Goal: Information Seeking & Learning: Learn about a topic

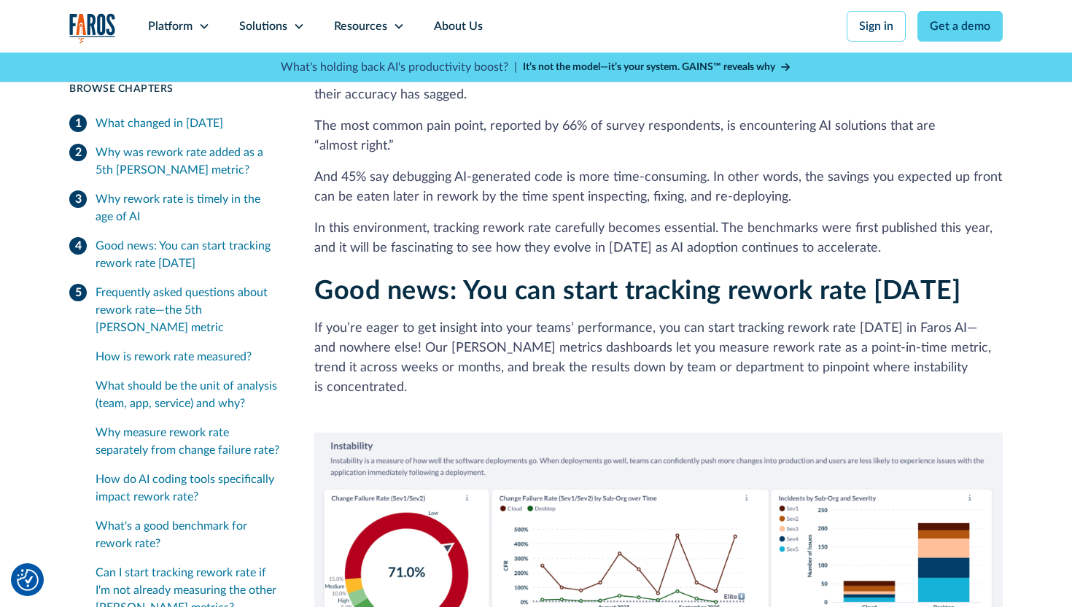
scroll to position [2612, 0]
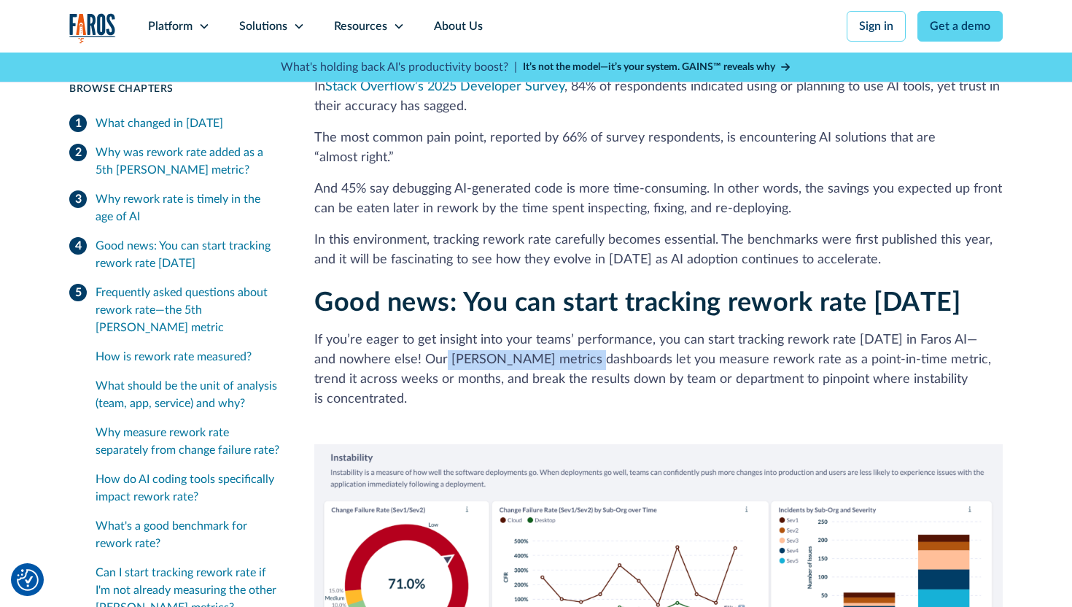
drag, startPoint x: 427, startPoint y: 287, endPoint x: 574, endPoint y: 286, distance: 147.4
click at [574, 330] on p "If you’re eager to get insight into your teams’ performance, you can start trac…" at bounding box center [658, 369] width 689 height 79
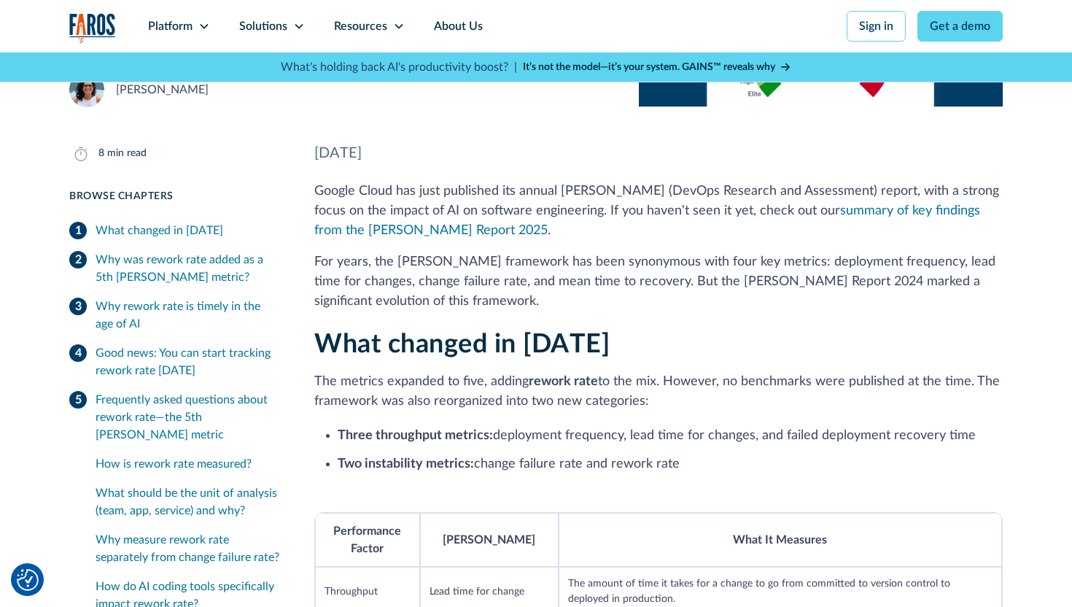
scroll to position [0, 0]
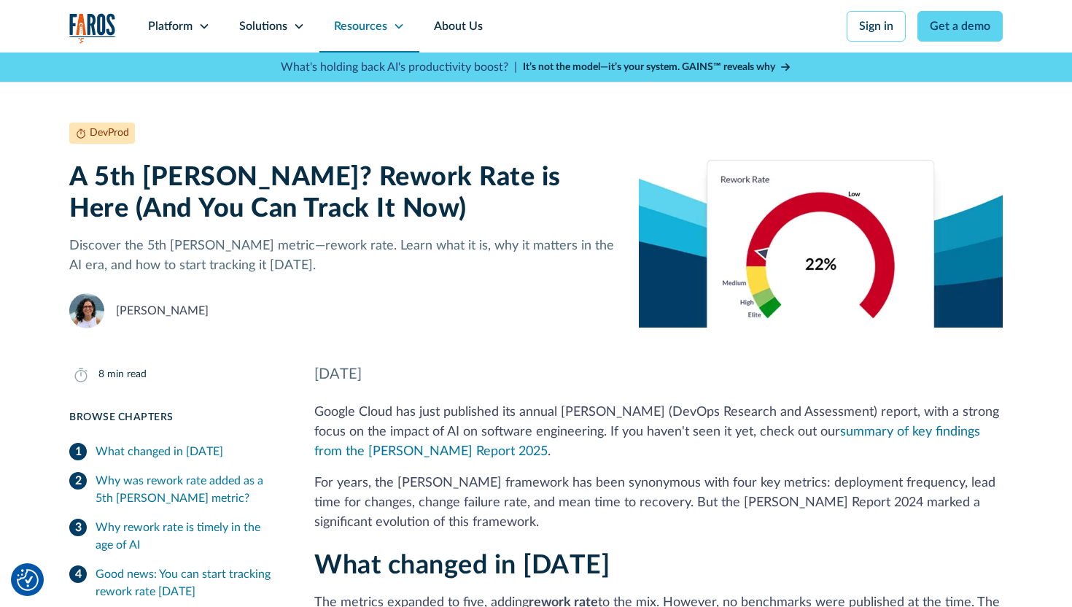
click at [400, 33] on div "Resources" at bounding box center [370, 26] width 100 height 53
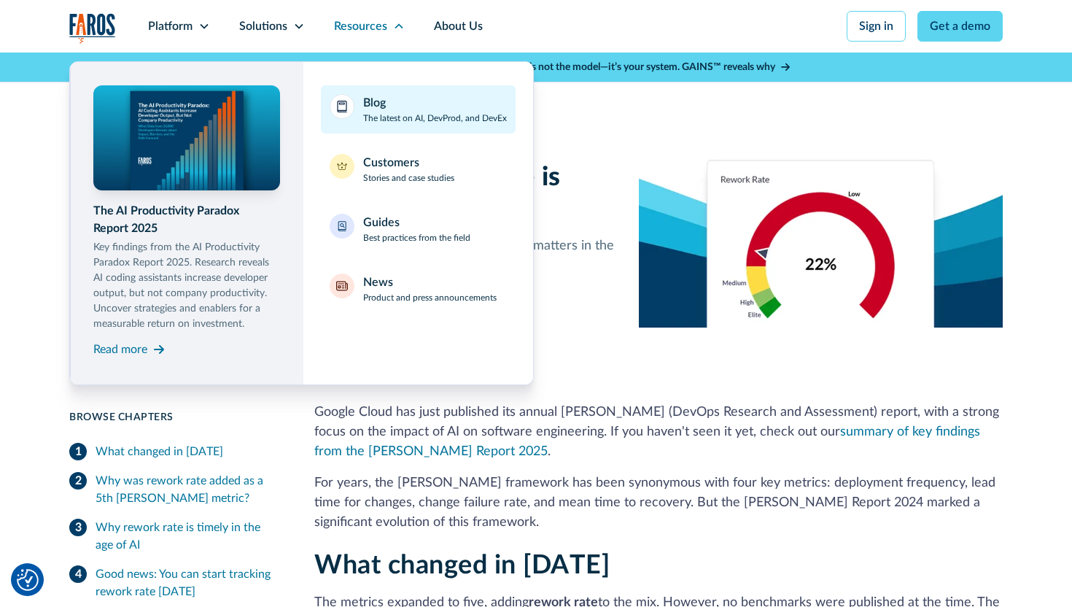
click at [390, 98] on div "Blog The latest on AI, DevProd, and DevEx" at bounding box center [435, 109] width 144 height 31
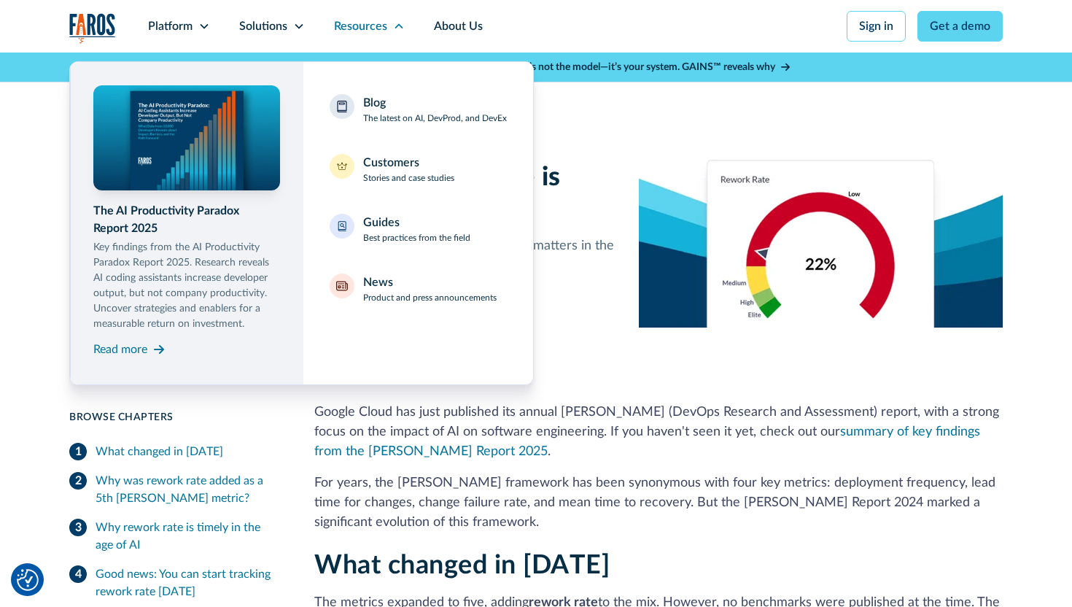
click at [643, 325] on nav "The AI Productivity Paradox Report 2025 Key findings from the AI Productivity P…" at bounding box center [536, 219] width 934 height 333
click at [376, 24] on div "Resources" at bounding box center [360, 27] width 53 height 18
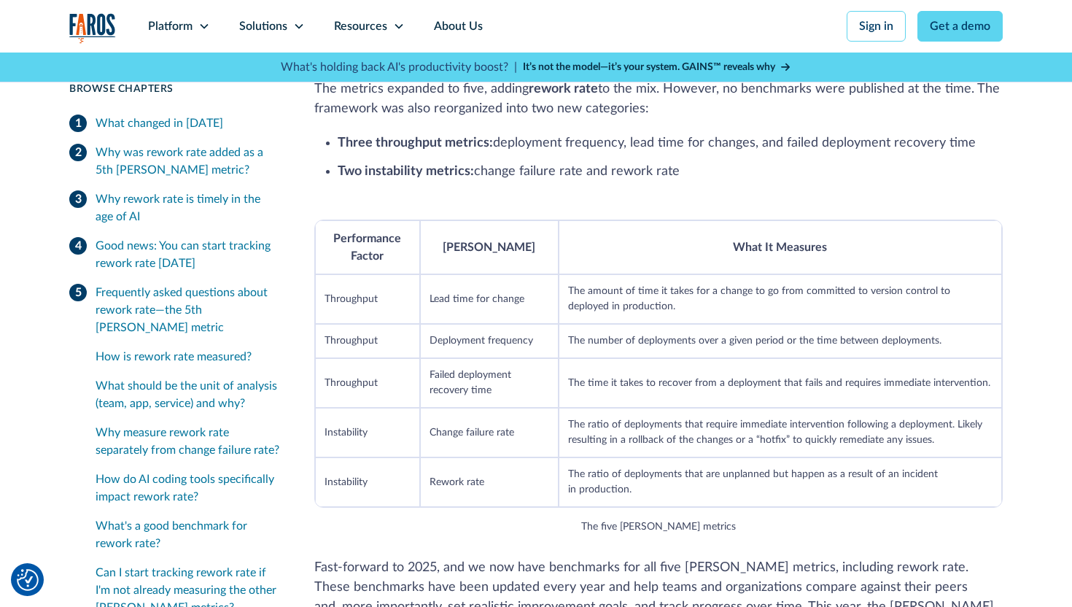
scroll to position [575, 0]
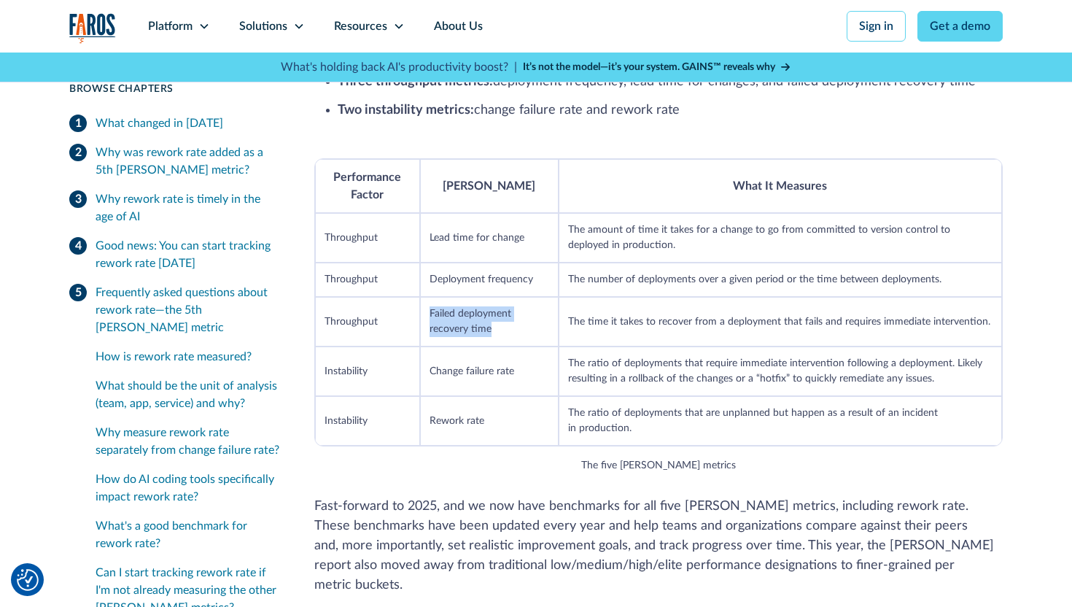
drag, startPoint x: 493, startPoint y: 325, endPoint x: 421, endPoint y: 312, distance: 73.3
click at [421, 312] on td "Failed deployment recovery time" at bounding box center [489, 322] width 139 height 50
copy td "Failed deployment recovery time"
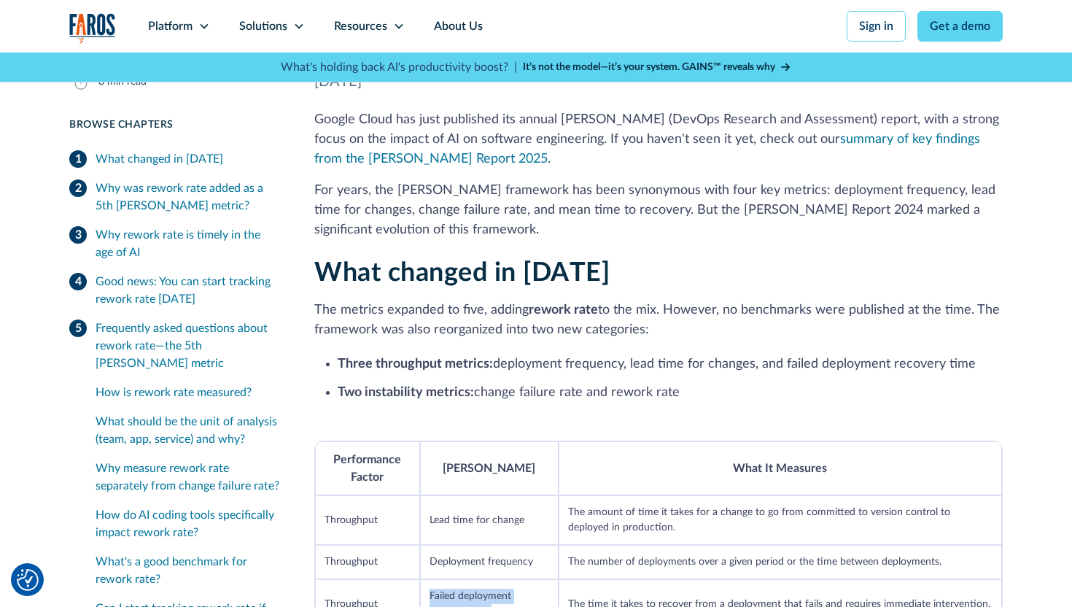
scroll to position [0, 0]
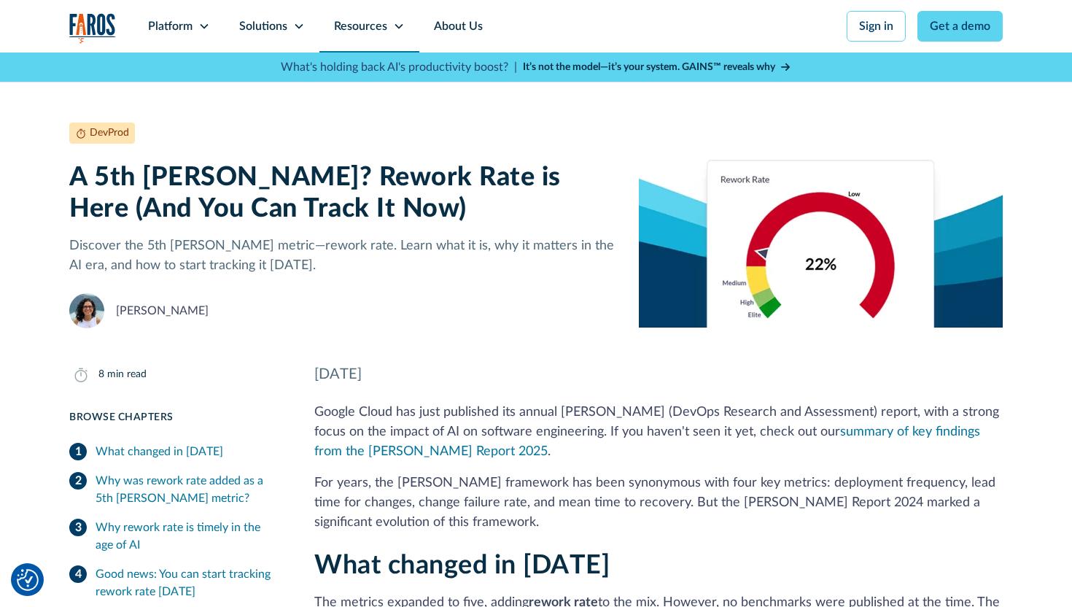
click at [407, 22] on div "Resources" at bounding box center [370, 26] width 100 height 53
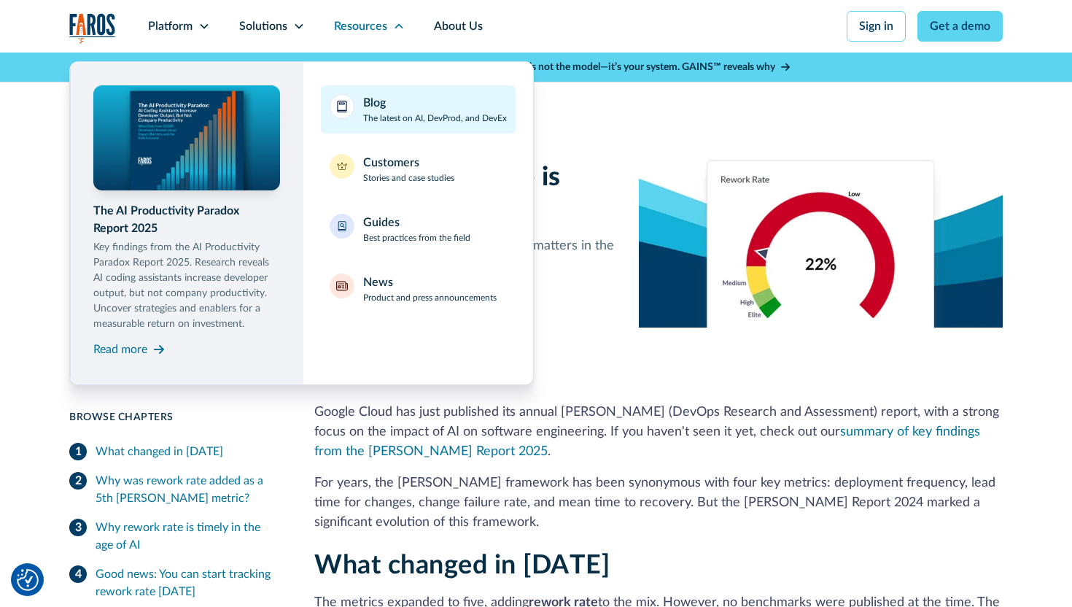
click at [413, 114] on p "The latest on AI, DevProd, and DevEx" at bounding box center [435, 118] width 144 height 13
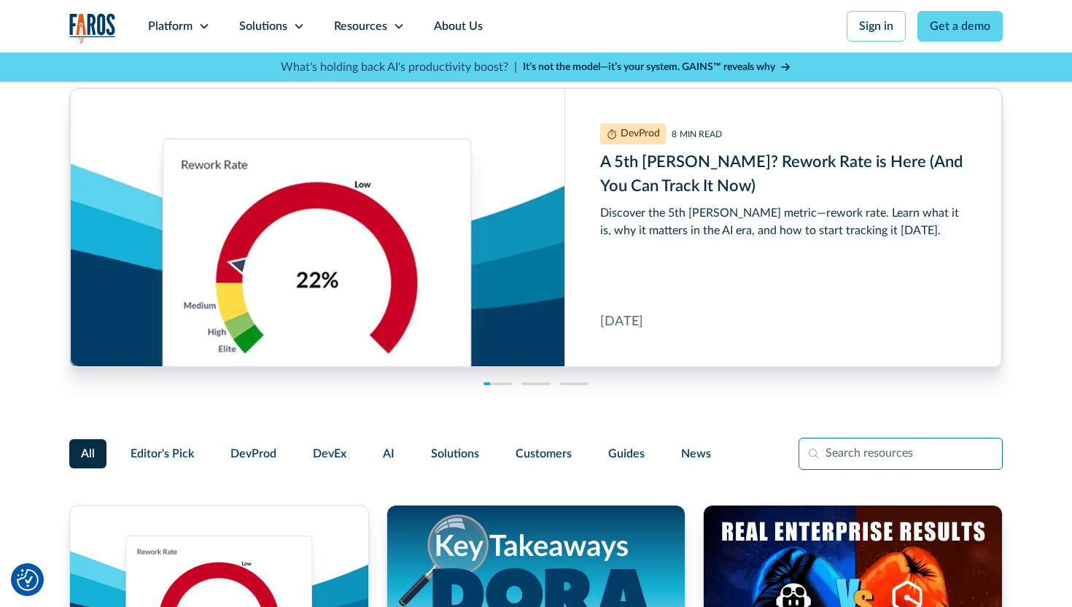
click at [866, 449] on input "Filter Form" at bounding box center [901, 454] width 204 height 32
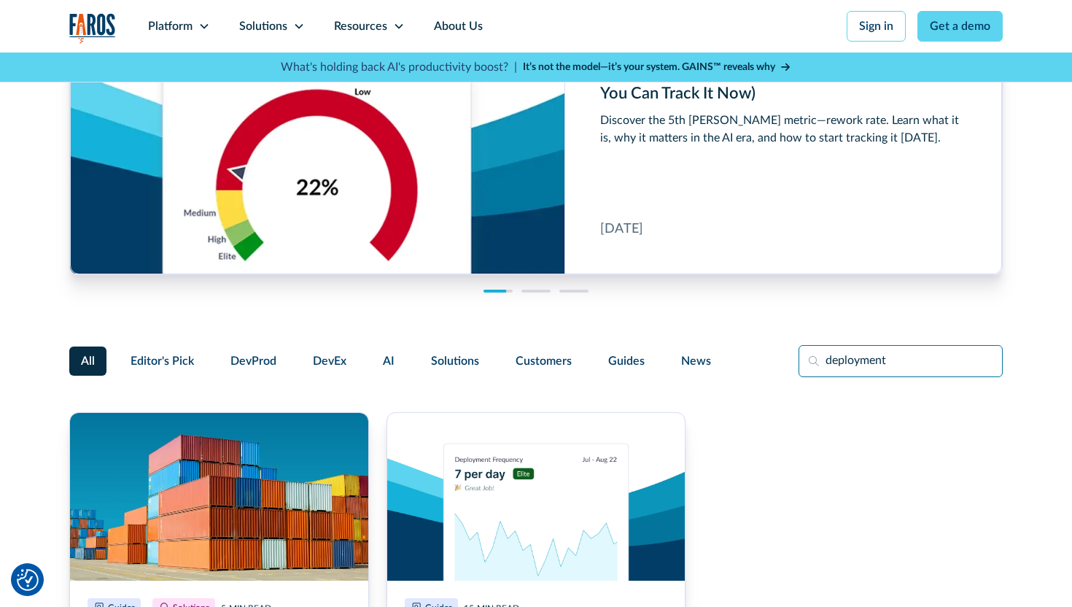
scroll to position [123, 0]
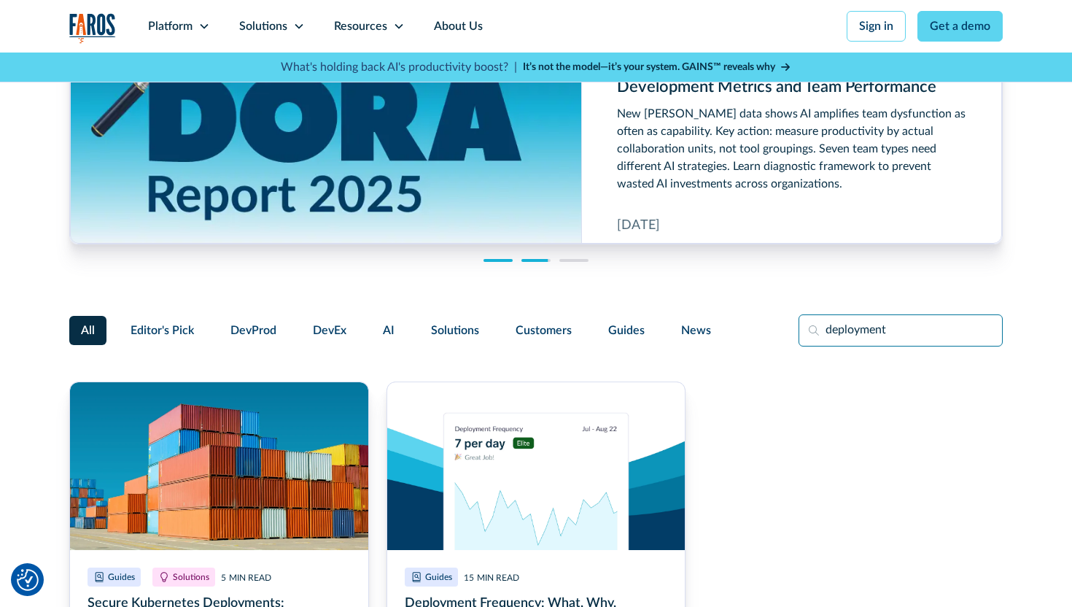
click at [849, 328] on input "deployment" at bounding box center [901, 330] width 204 height 32
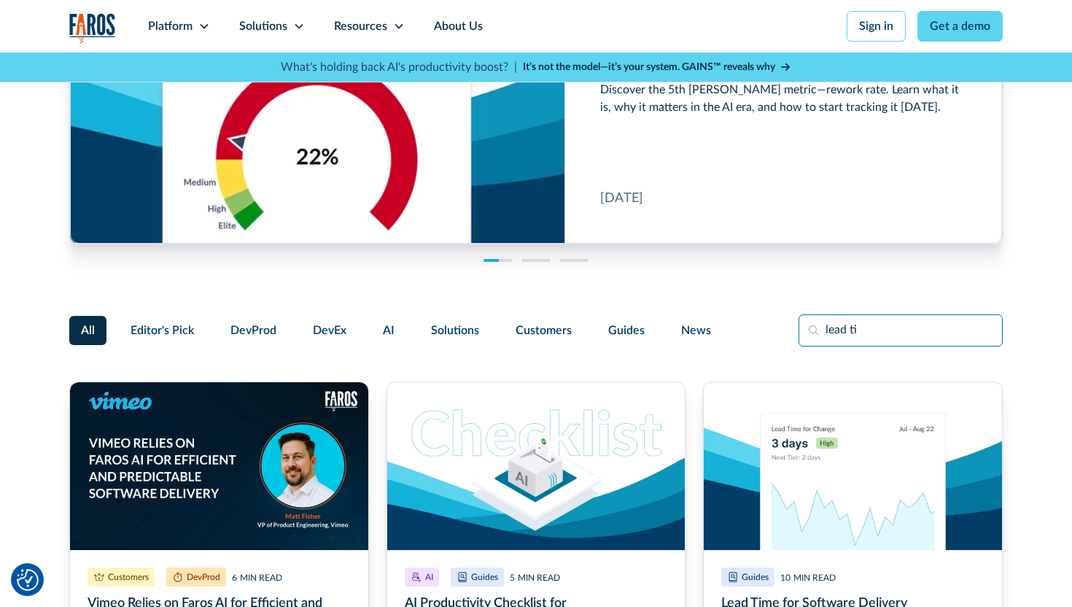
drag, startPoint x: 865, startPoint y: 327, endPoint x: 750, endPoint y: 323, distance: 115.3
click at [750, 323] on div "All Editor's Pick DevProd DevEx AI Solutions Customers Guides News lead ti" at bounding box center [536, 330] width 934 height 32
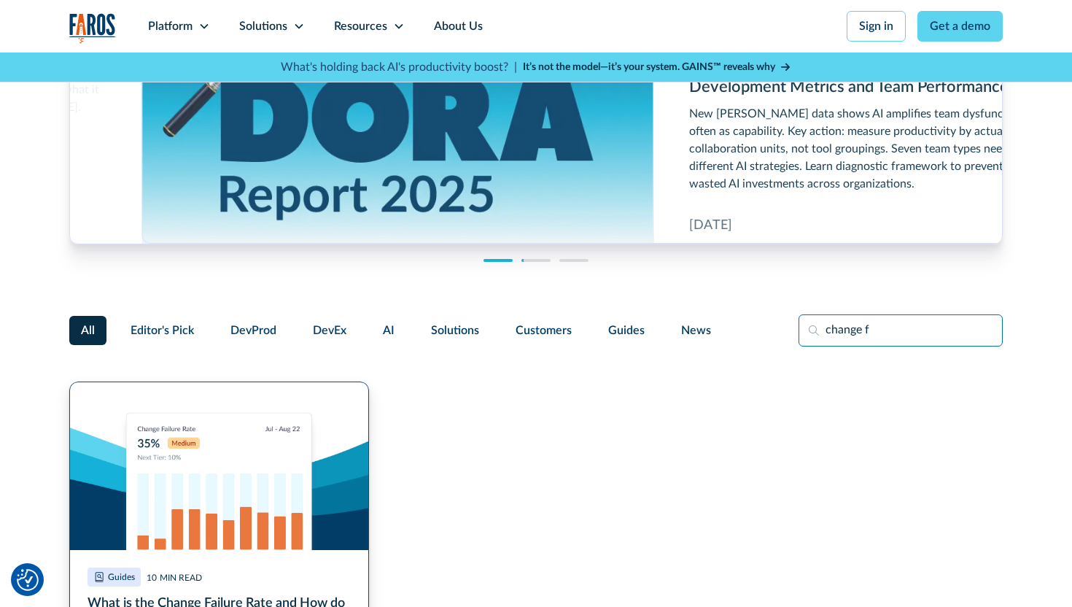
type input "change f"
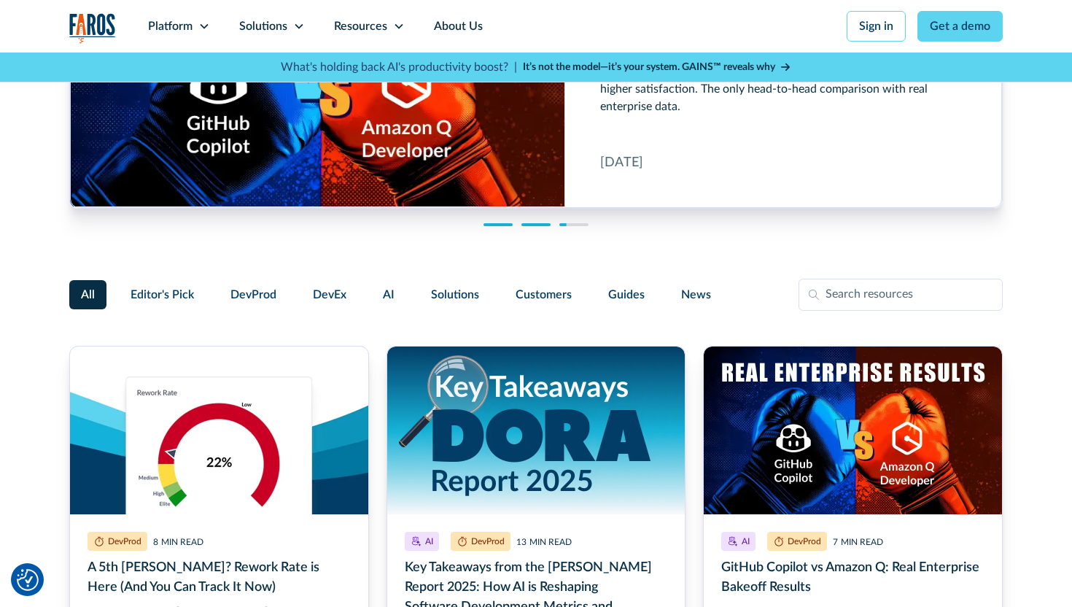
scroll to position [278, 0]
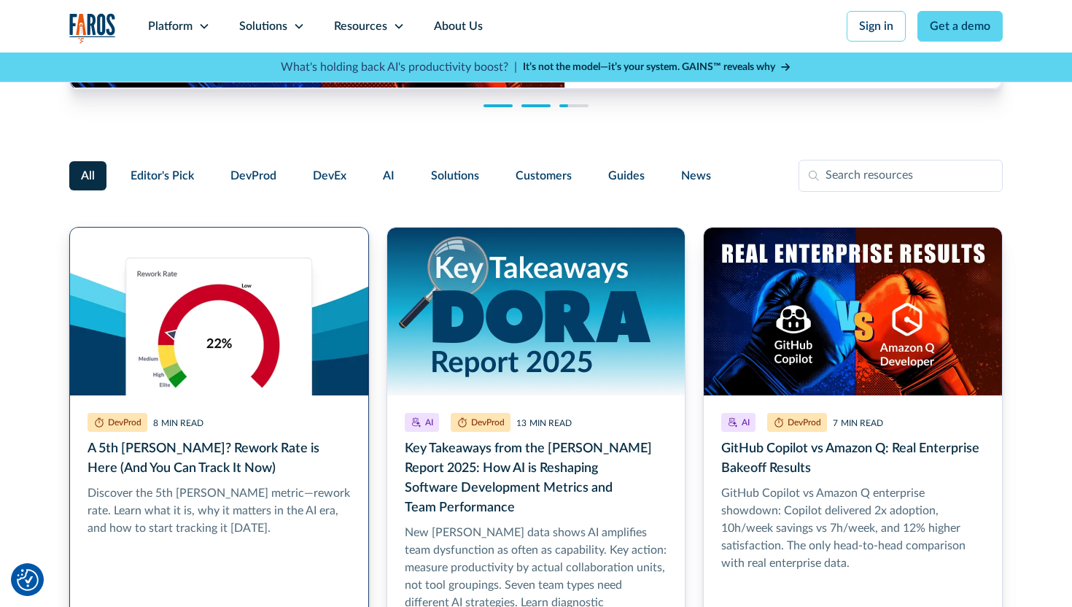
click at [210, 374] on link "A 5th DORA Metric? Rework Rate is Here (And You Can Track It Now)" at bounding box center [219, 466] width 300 height 479
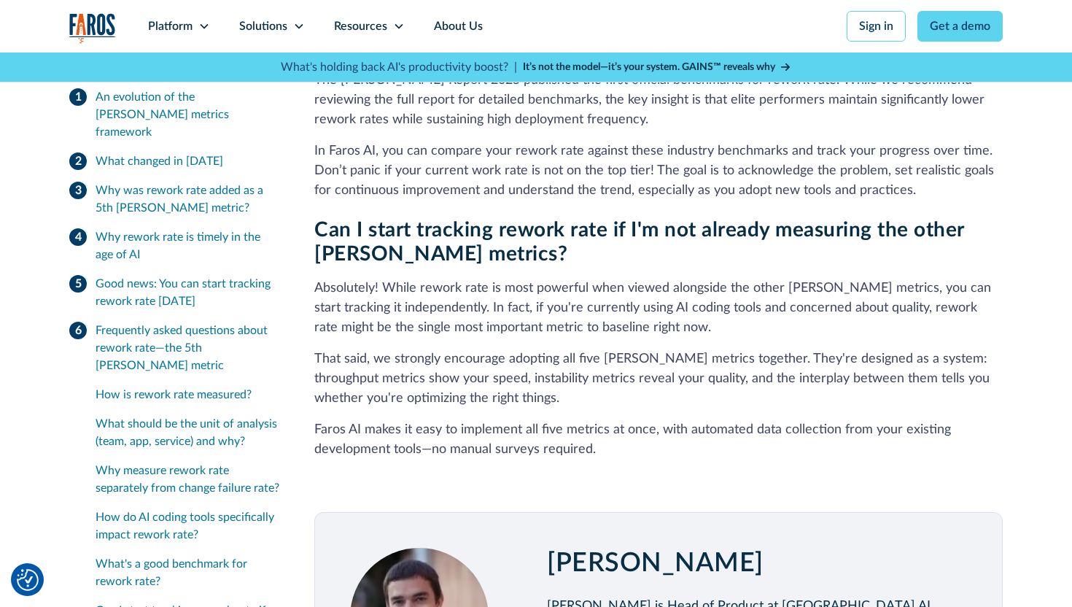
scroll to position [4673, 0]
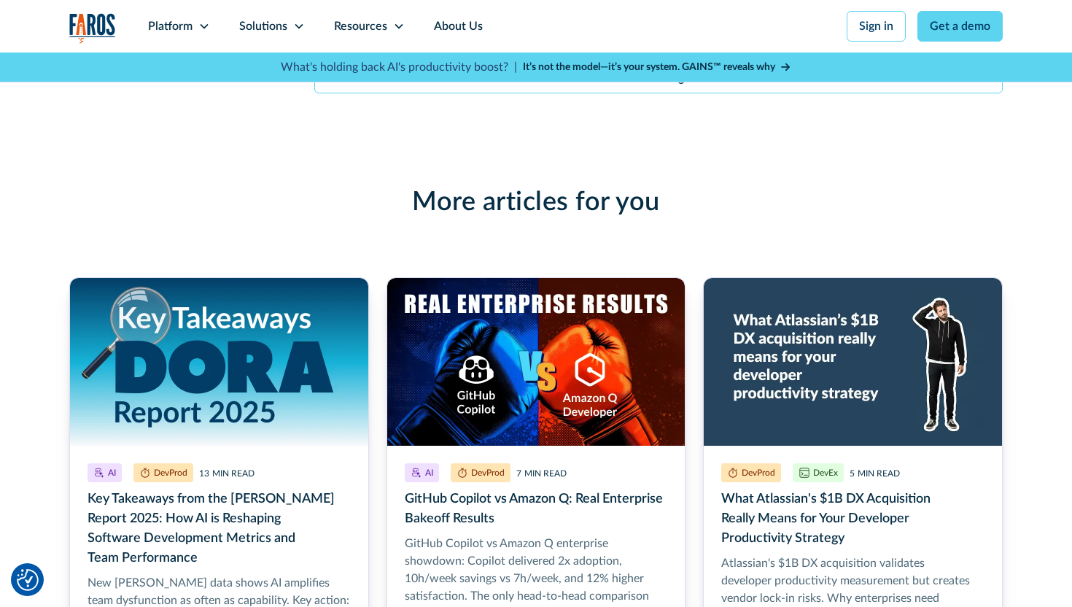
scroll to position [5589, 0]
